Goal: Task Accomplishment & Management: Manage account settings

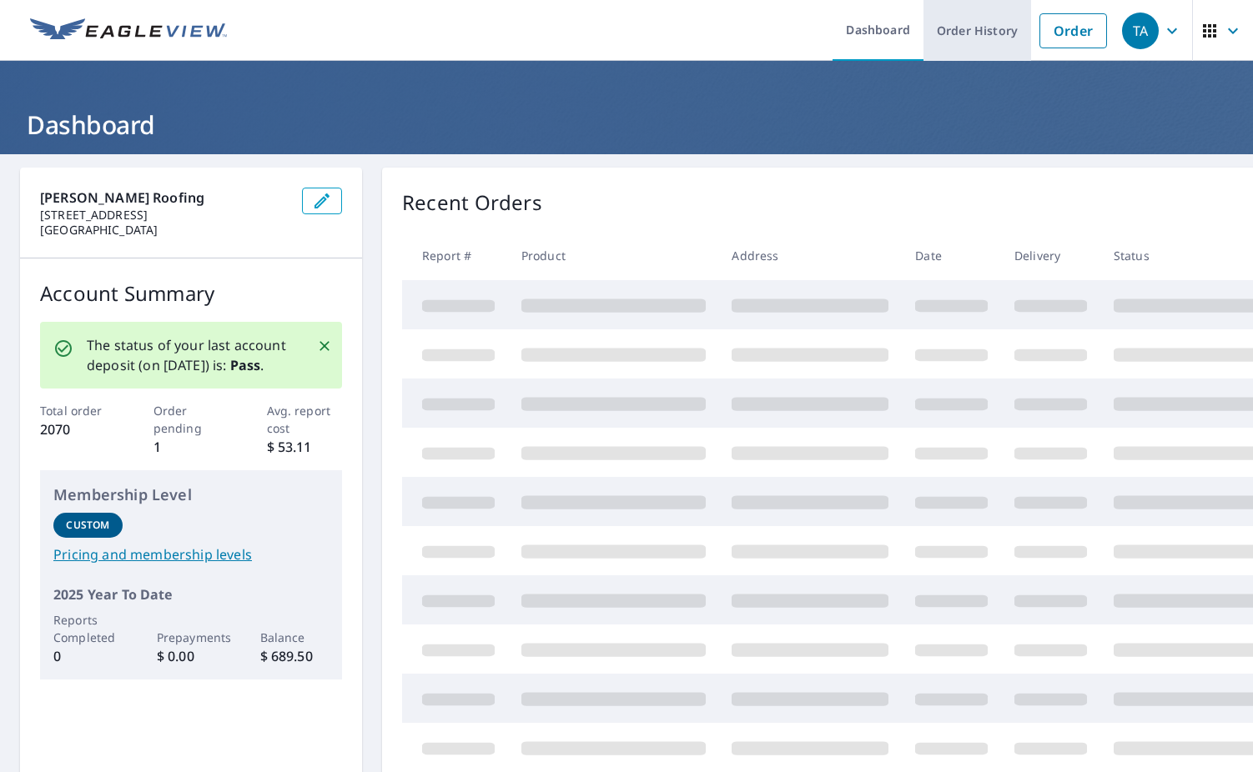
click at [951, 31] on link "Order History" at bounding box center [977, 30] width 108 height 61
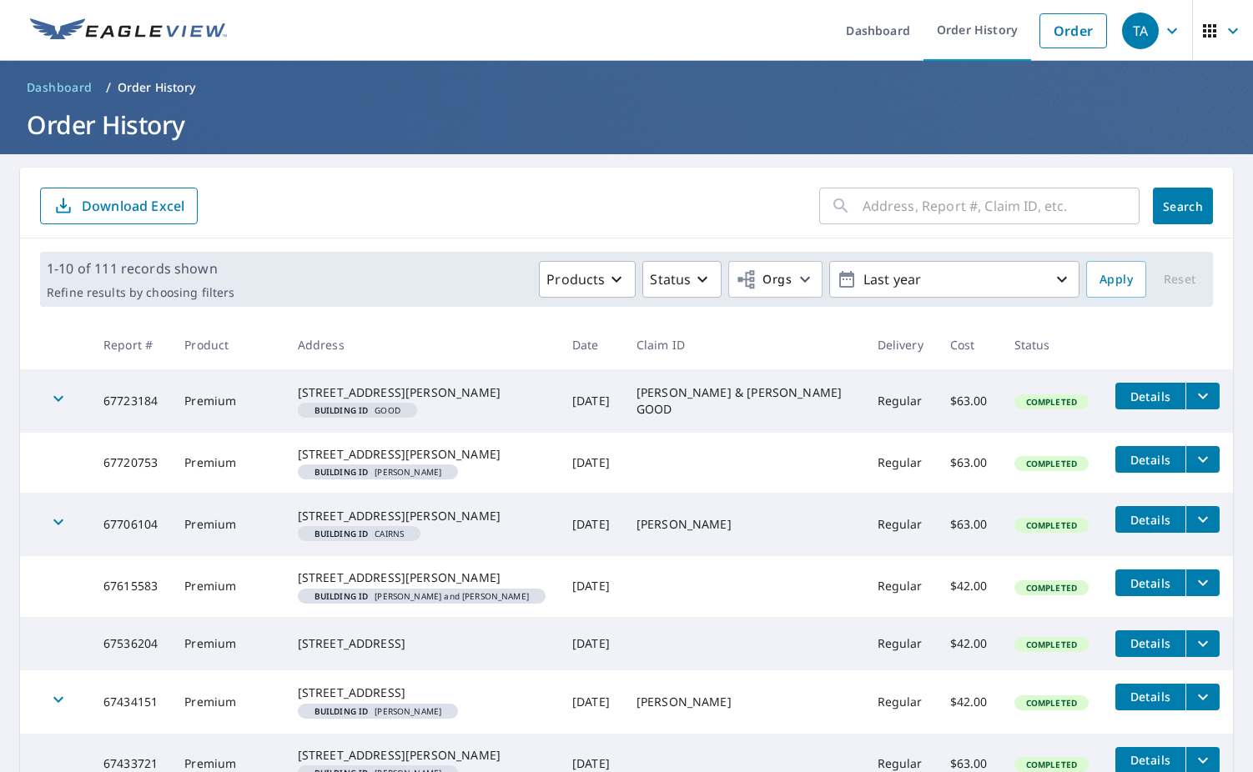
click at [1003, 203] on input "text" at bounding box center [1000, 206] width 277 height 47
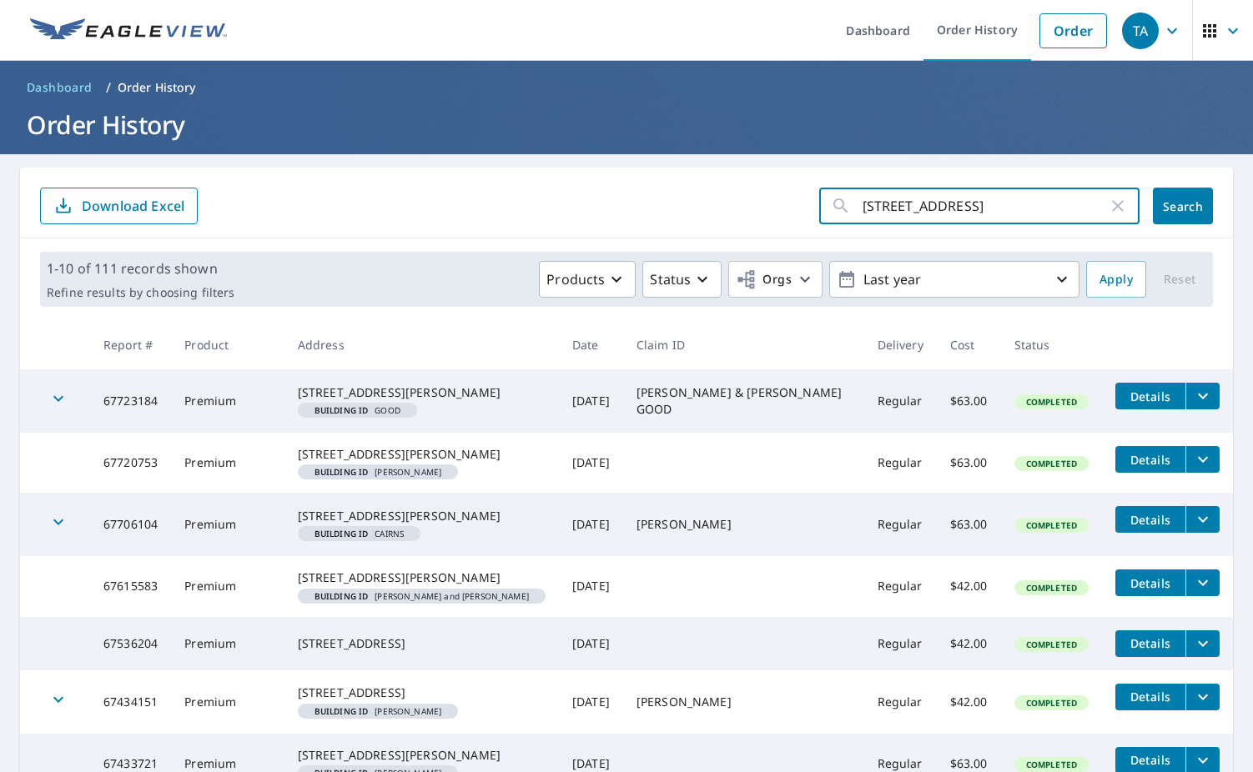
type input "[STREET_ADDRESS]"
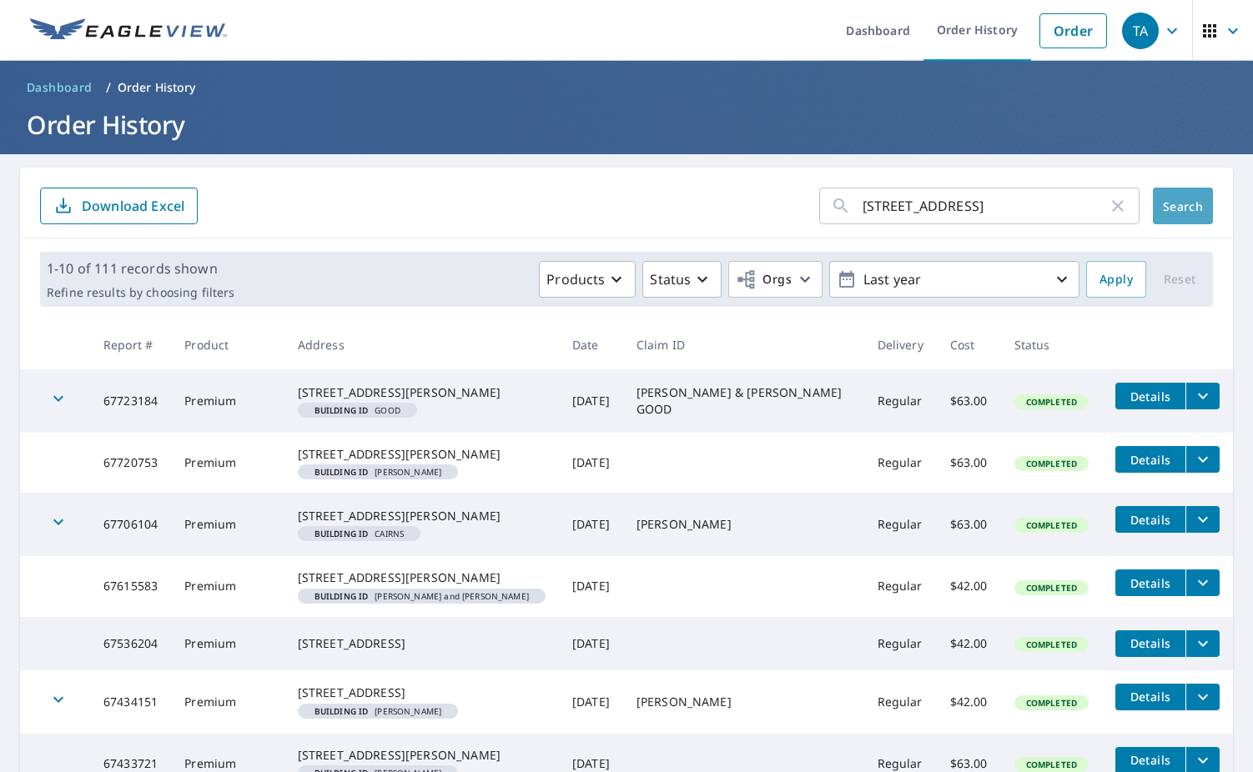
click at [1194, 209] on span "Search" at bounding box center [1182, 206] width 33 height 16
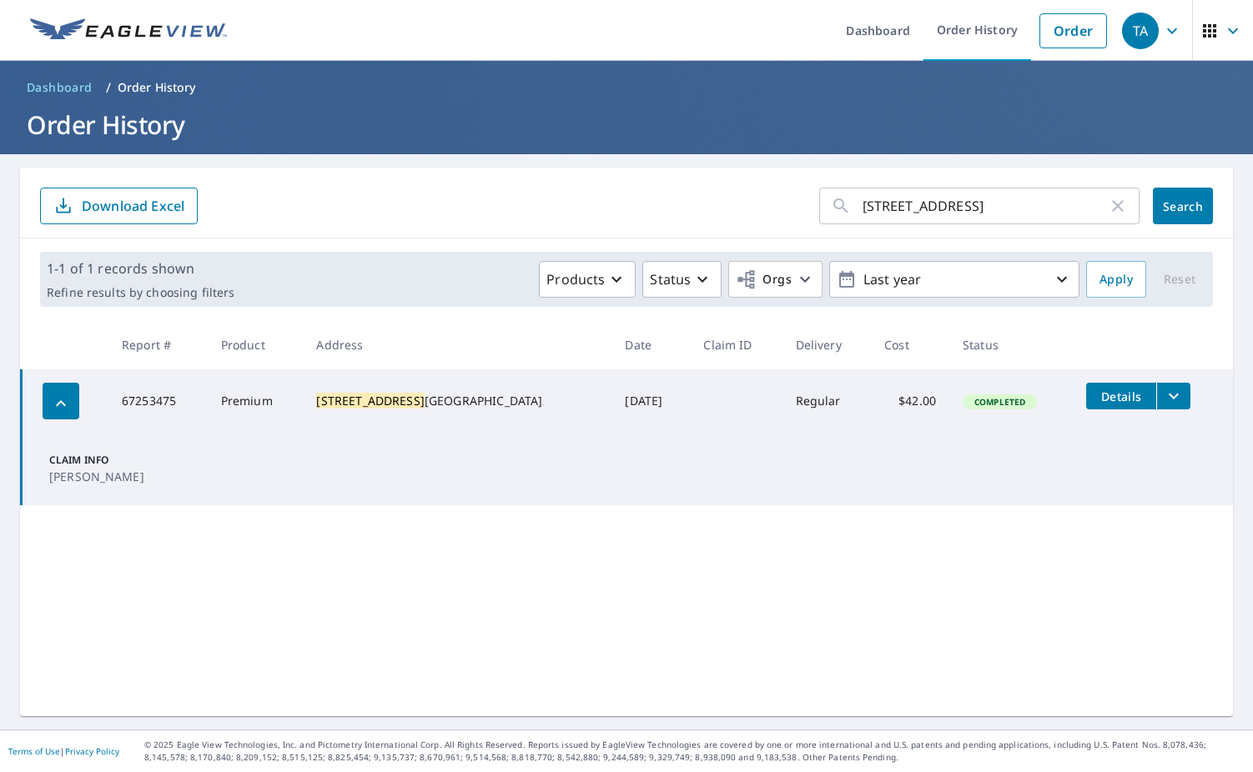
click at [1163, 399] on icon "filesDropdownBtn-67253475" at bounding box center [1173, 396] width 20 height 20
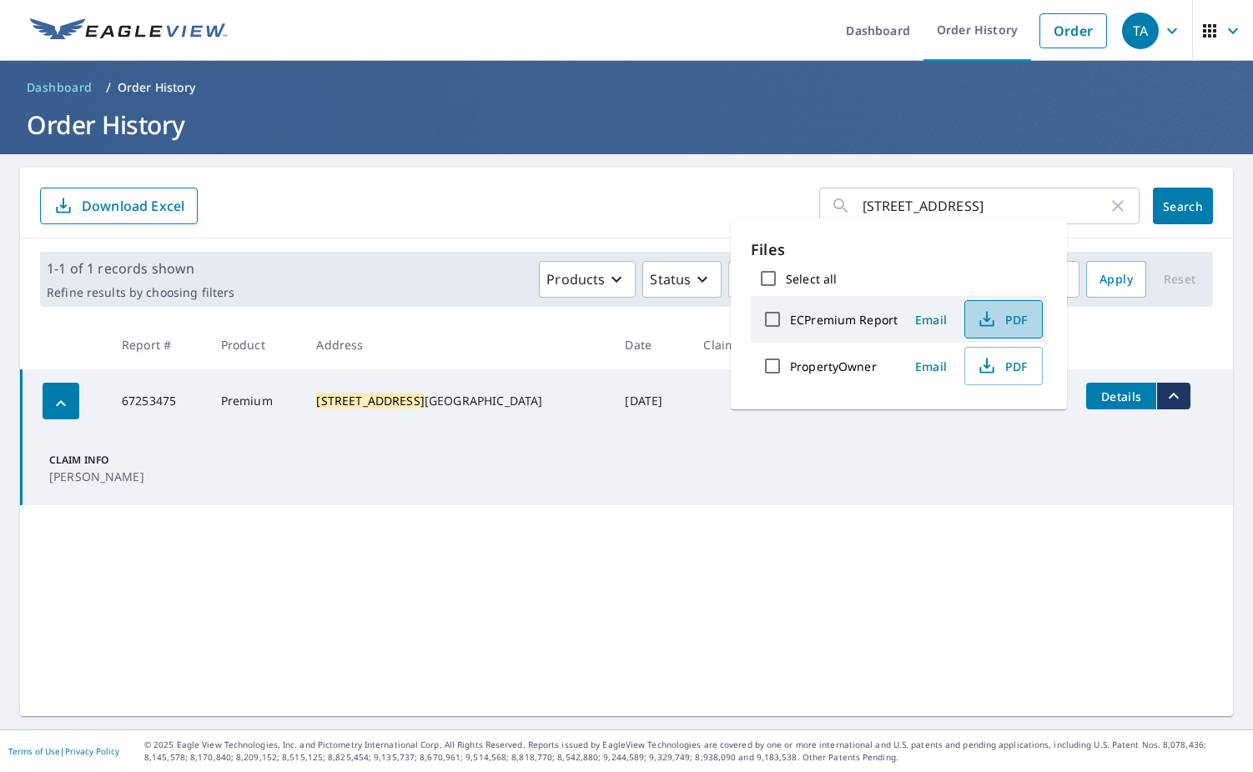
click at [987, 321] on icon "button" at bounding box center [987, 319] width 20 height 20
